Goal: Information Seeking & Learning: Understand process/instructions

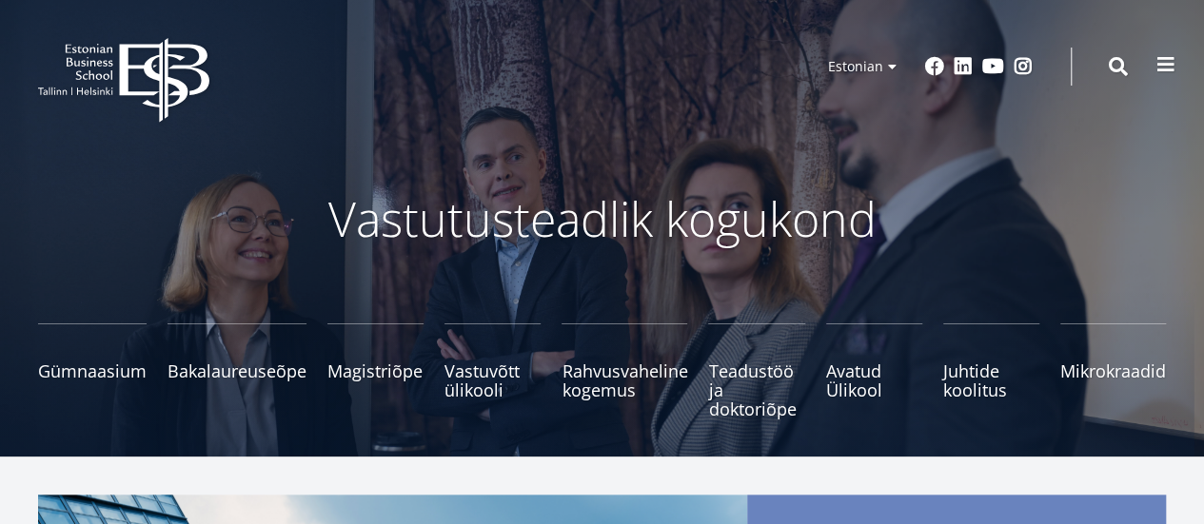
click at [1167, 66] on span at bounding box center [1165, 64] width 19 height 19
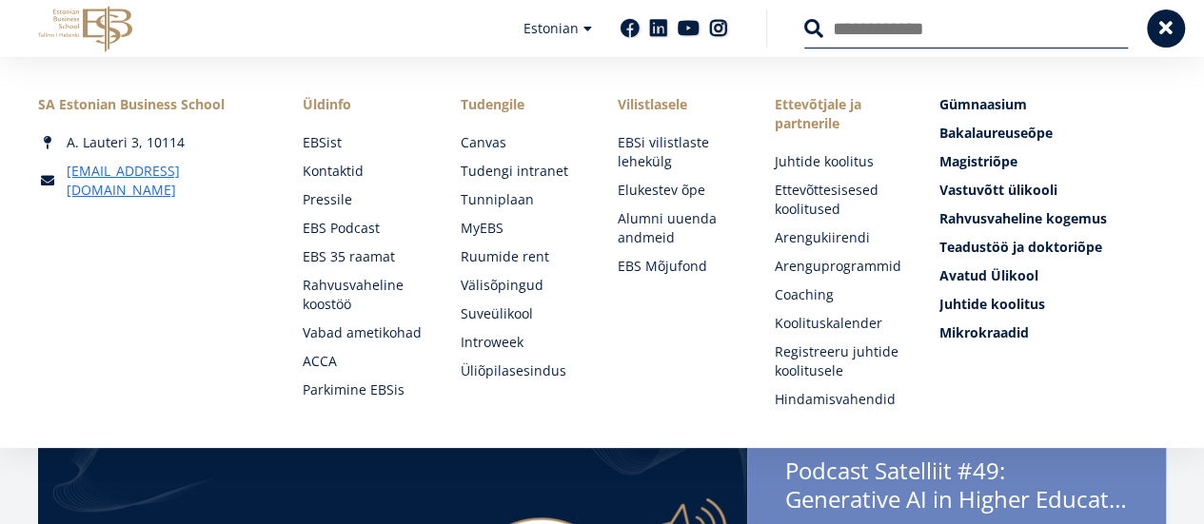
scroll to position [36, 0]
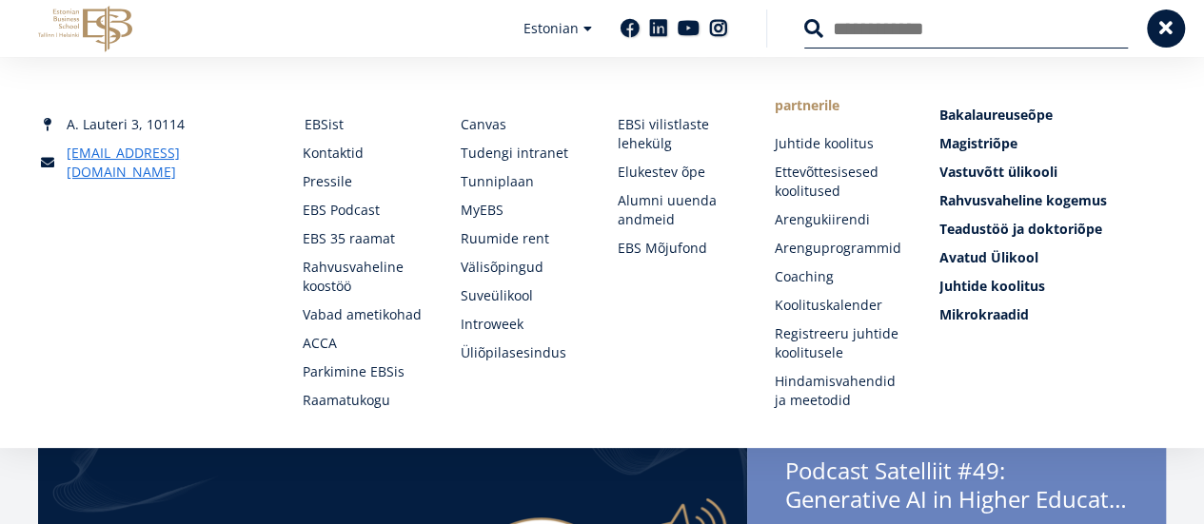
click at [308, 115] on link "EBSist" at bounding box center [364, 124] width 119 height 19
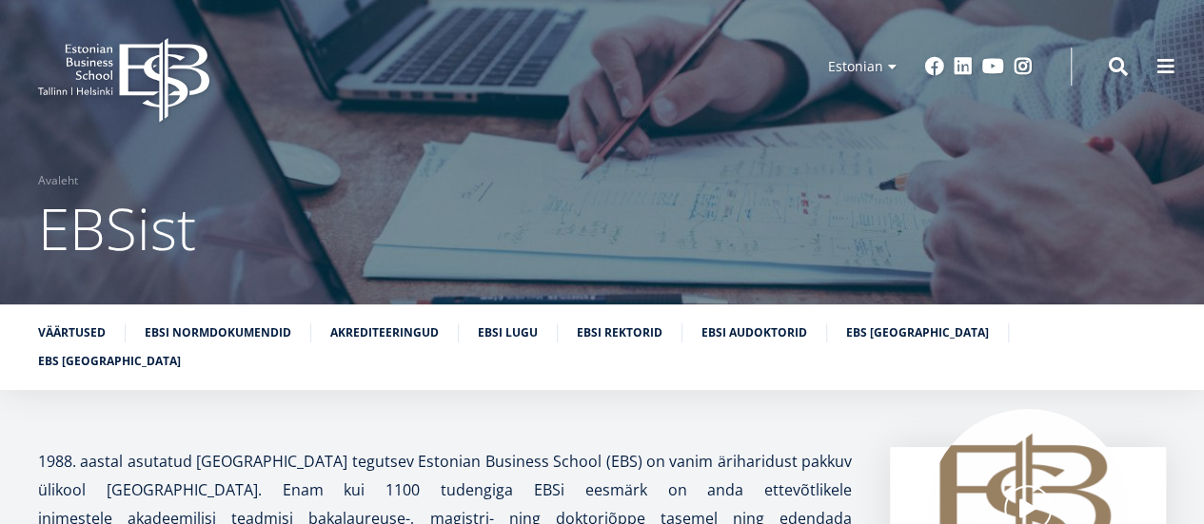
click at [161, 341] on link "EBSi normdokumendid" at bounding box center [218, 333] width 147 height 19
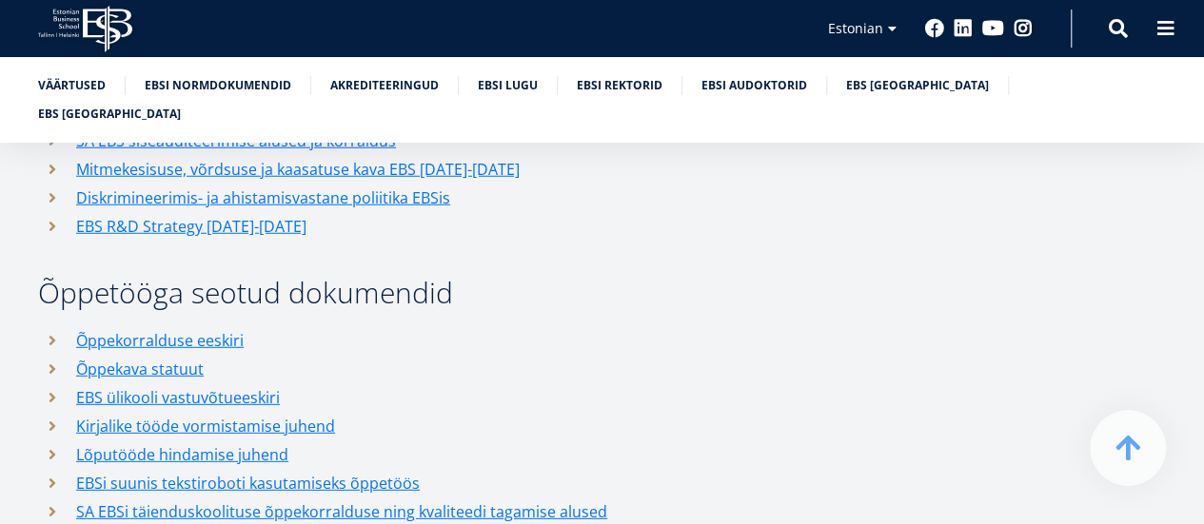
scroll to position [2572, 0]
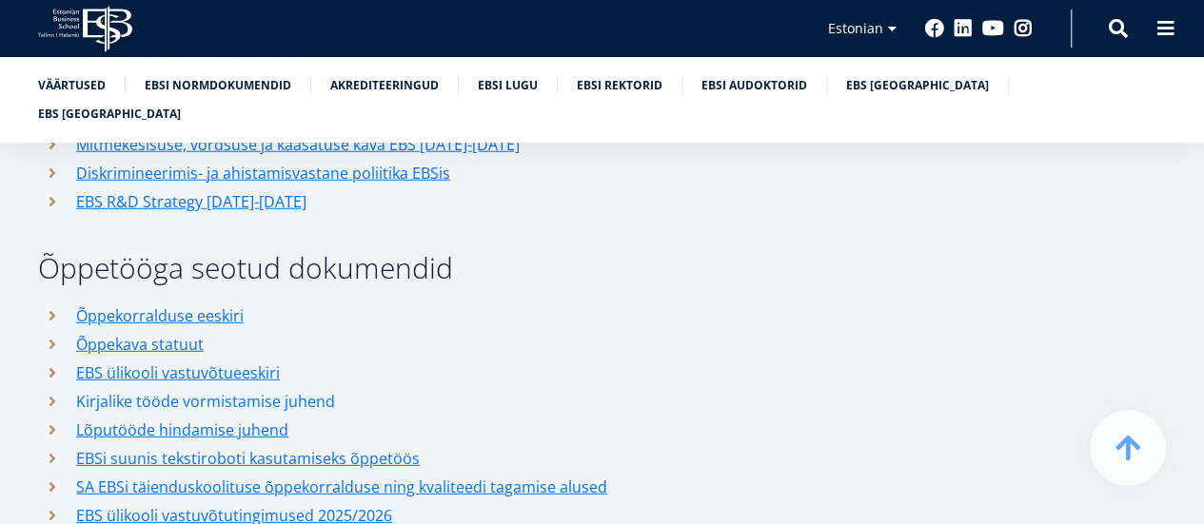
click at [242, 387] on link "Kirjalike tööde vormistamise juhend" at bounding box center [205, 401] width 259 height 29
